Goal: Task Accomplishment & Management: Complete application form

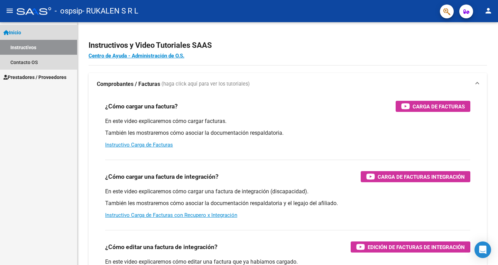
click at [13, 34] on span "Inicio" at bounding box center [12, 33] width 18 height 8
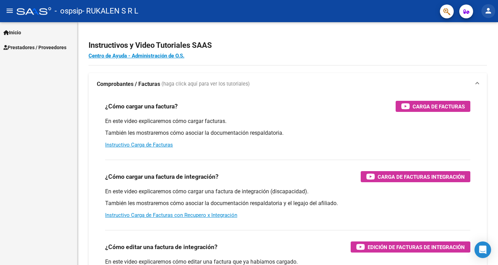
click at [489, 12] on mat-icon "person" at bounding box center [488, 11] width 8 height 8
click at [477, 27] on button "person Mi Perfil" at bounding box center [474, 29] width 42 height 17
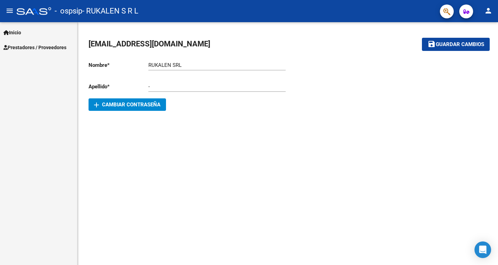
click at [44, 46] on span "Prestadores / Proveedores" at bounding box center [34, 48] width 63 height 8
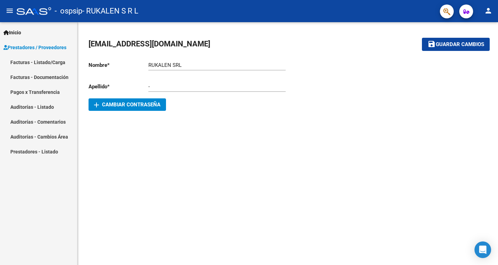
click at [44, 62] on link "Facturas - Listado/Carga" at bounding box center [38, 62] width 77 height 15
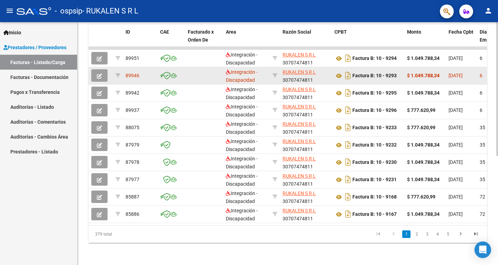
click at [103, 69] on button "button" at bounding box center [99, 75] width 16 height 12
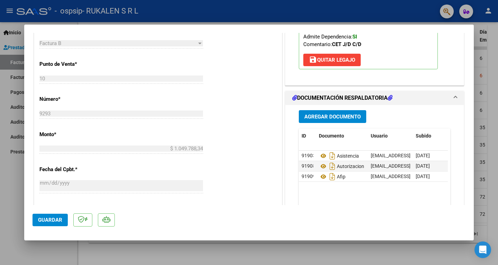
scroll to position [311, 0]
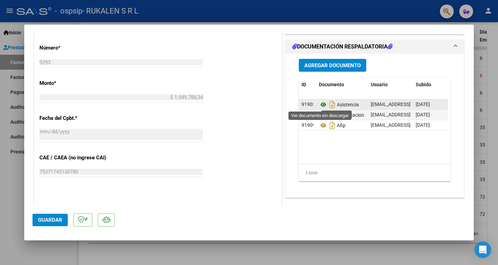
click at [320, 104] on icon at bounding box center [323, 104] width 9 height 8
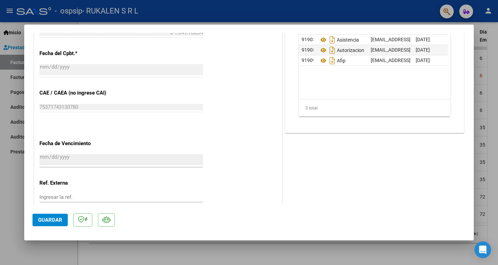
scroll to position [380, 0]
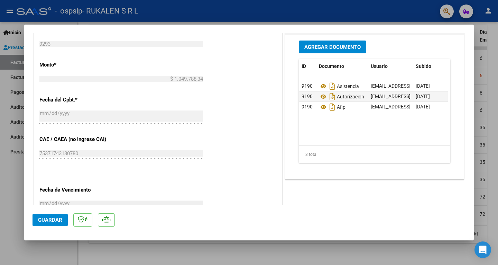
scroll to position [277, 0]
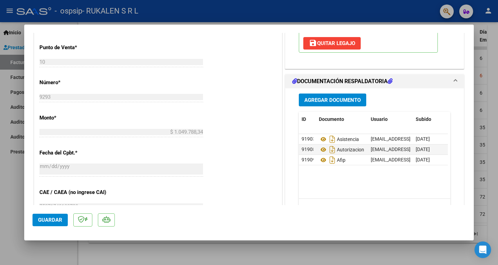
click at [343, 98] on span "Agregar Documento" at bounding box center [332, 100] width 56 height 6
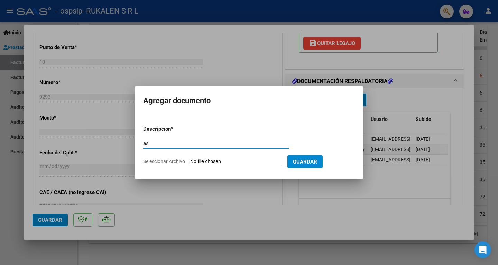
type input "a"
type input "ASISTENCIA"
click at [215, 163] on input "Seleccionar Archivo" at bounding box center [236, 161] width 92 height 7
type input "C:\fakepath\[PERSON_NAME] ASISTENCIA.pdf"
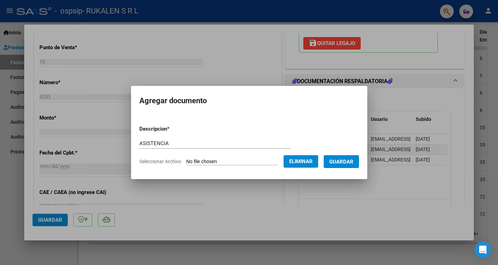
click at [367, 158] on mat-dialog-content "Descripcion * ASISTENCIA Escriba aquí una descripcion Seleccionar Archivo Elimi…" at bounding box center [249, 142] width 236 height 56
click at [344, 162] on span "Guardar" at bounding box center [341, 161] width 24 height 6
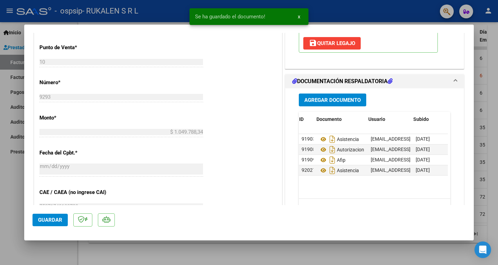
scroll to position [0, 34]
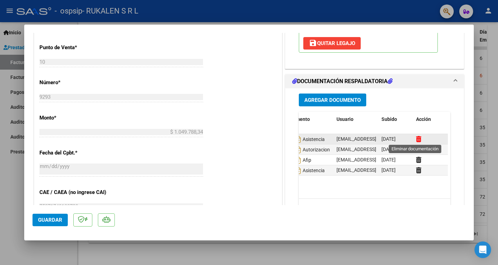
click at [416, 136] on icon at bounding box center [418, 139] width 5 height 7
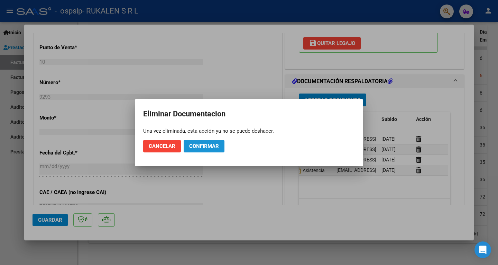
click at [201, 144] on span "Confirmar" at bounding box center [204, 146] width 30 height 6
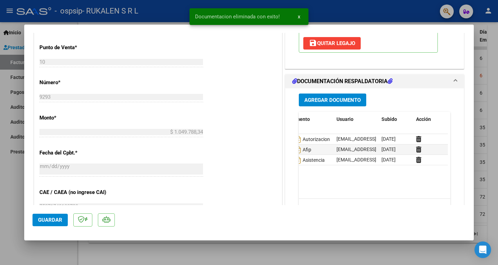
drag, startPoint x: 351, startPoint y: 193, endPoint x: 300, endPoint y: 193, distance: 50.5
click at [313, 193] on datatable-body "91908 Autorizacion [EMAIL_ADDRESS][DOMAIN_NAME] - RUKALEN SRL - [DATE] 91909 Af…" at bounding box center [373, 166] width 149 height 64
click at [54, 218] on span "Guardar" at bounding box center [50, 219] width 24 height 6
click at [375, 12] on div at bounding box center [249, 132] width 498 height 265
type input "$ 0,00"
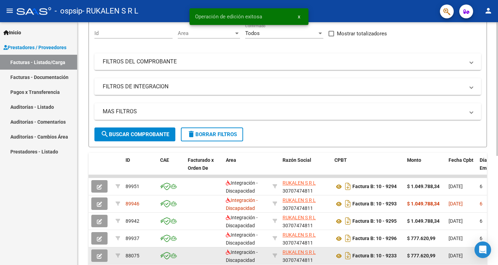
scroll to position [59, 0]
